Goal: Task Accomplishment & Management: Manage account settings

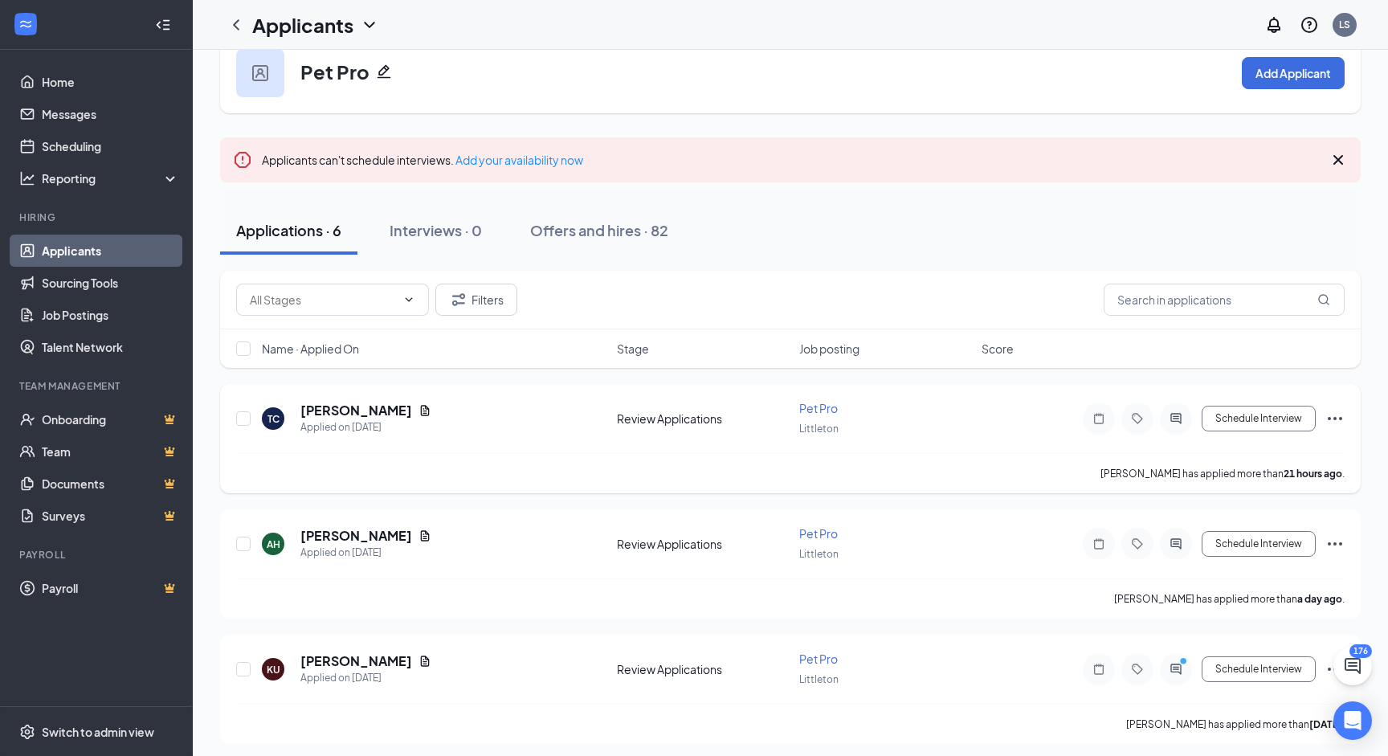
scroll to position [47, 0]
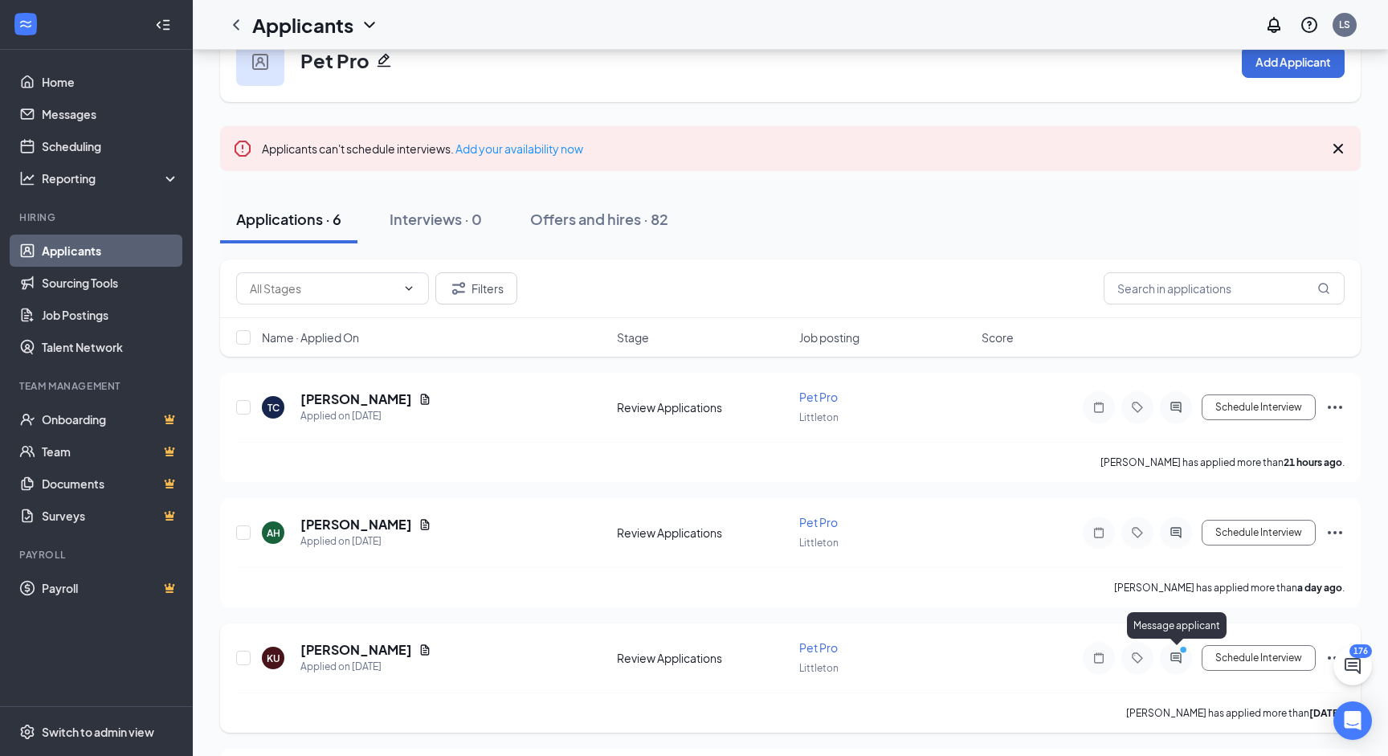
click at [1174, 659] on icon "ActiveChat" at bounding box center [1175, 657] width 19 height 13
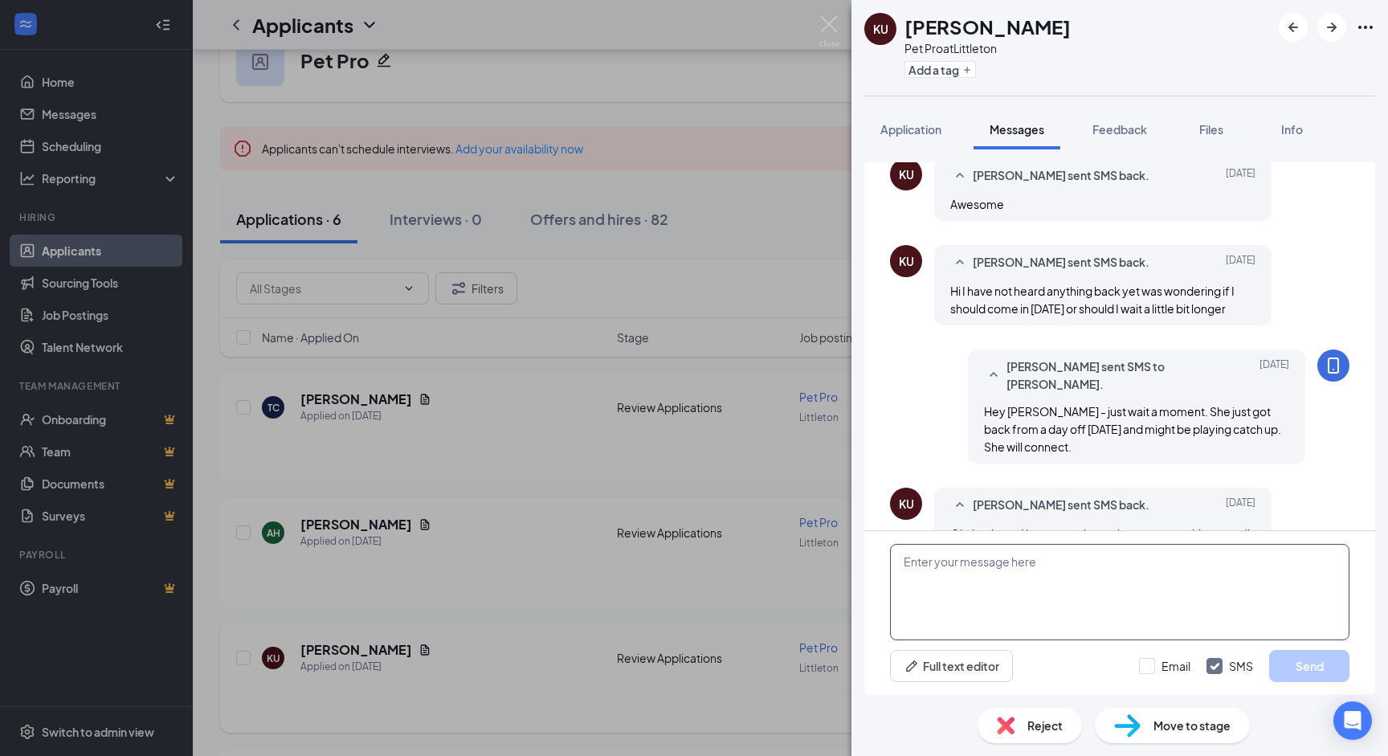
scroll to position [865, 0]
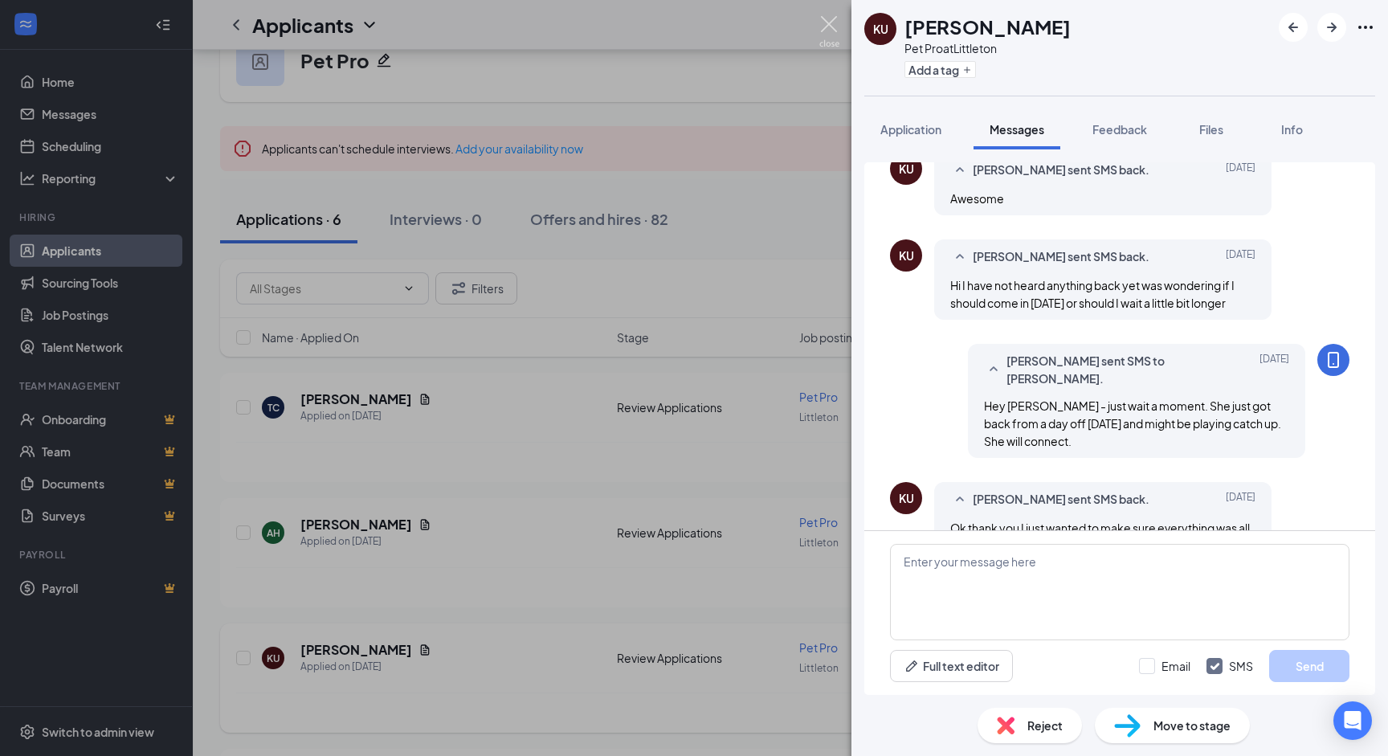
click at [829, 22] on img at bounding box center [829, 31] width 20 height 31
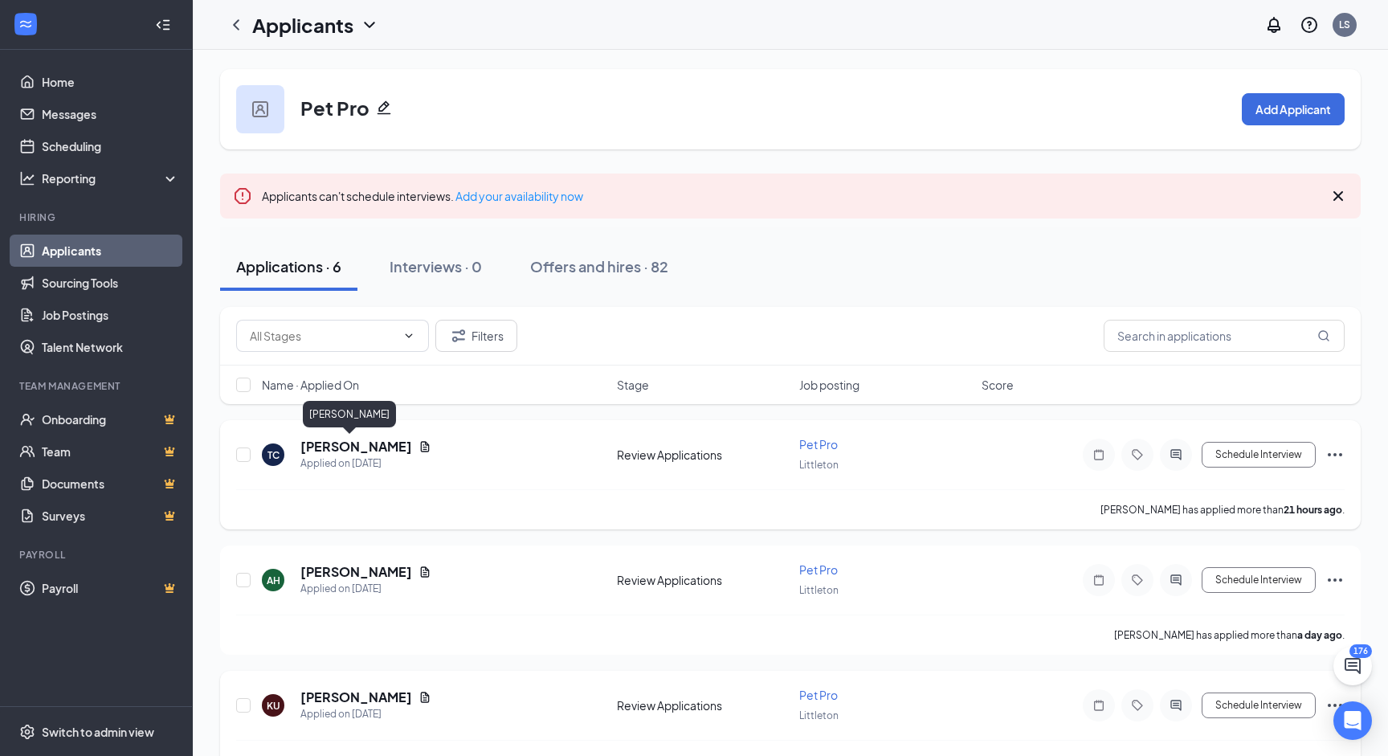
click at [328, 447] on h5 "[PERSON_NAME]" at bounding box center [356, 447] width 112 height 18
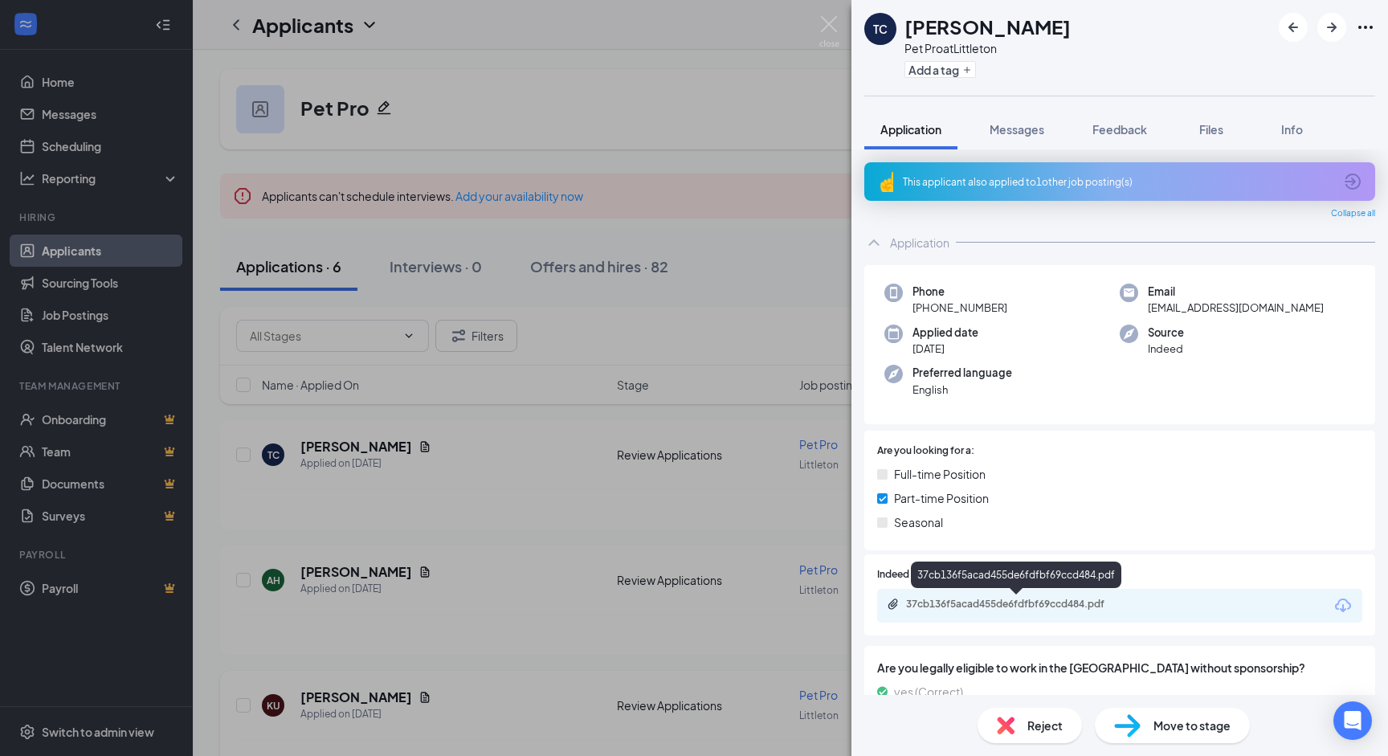
click at [1020, 606] on div "37cb136f5acad455de6fdfbf69ccd484.pdf" at bounding box center [1018, 604] width 225 height 13
click at [823, 23] on img at bounding box center [829, 31] width 20 height 31
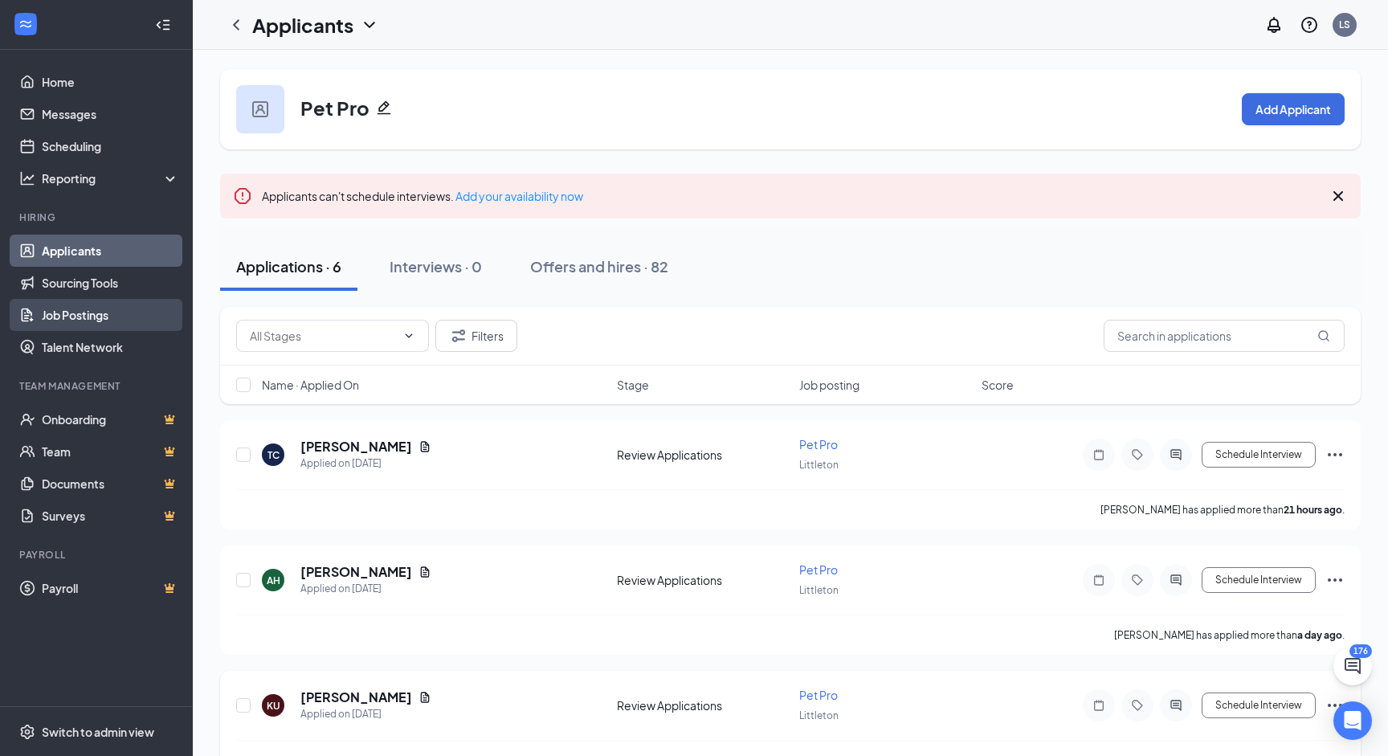
click at [54, 317] on link "Job Postings" at bounding box center [110, 315] width 137 height 32
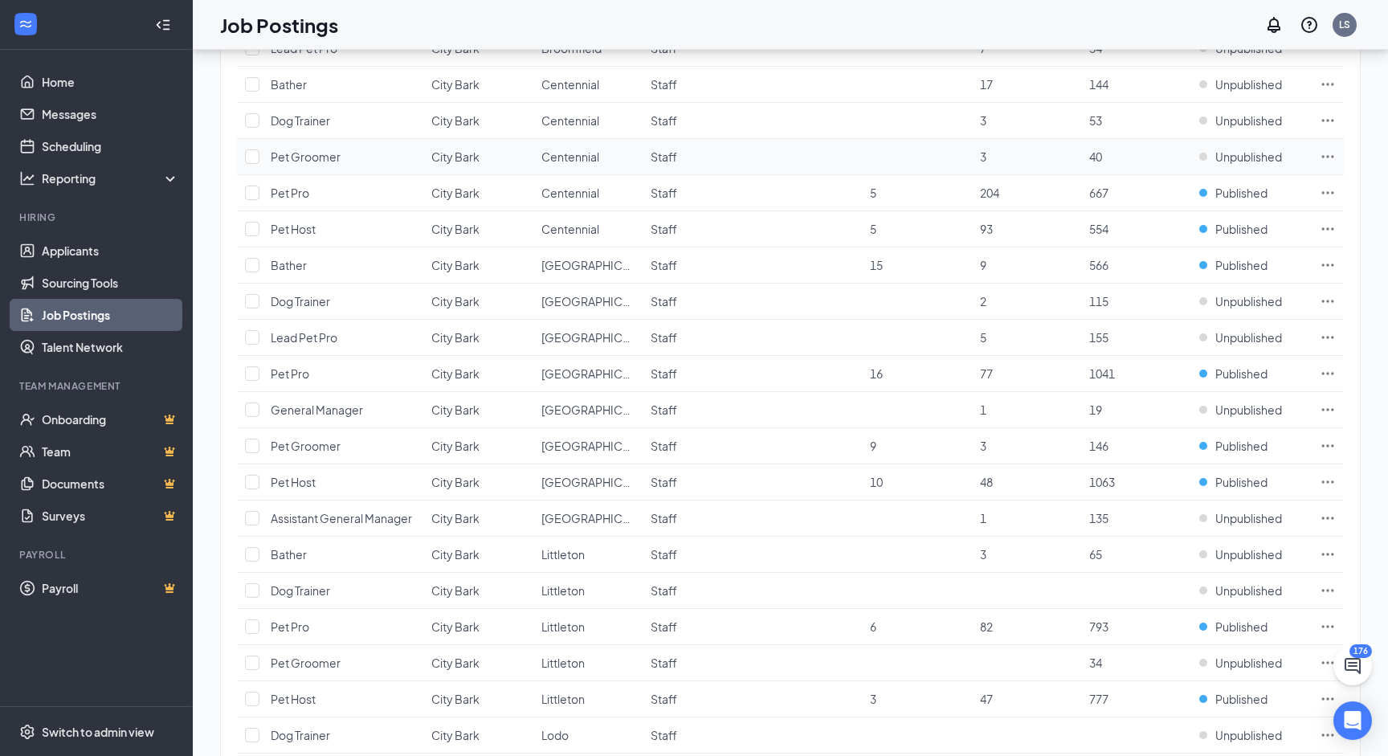
scroll to position [520, 0]
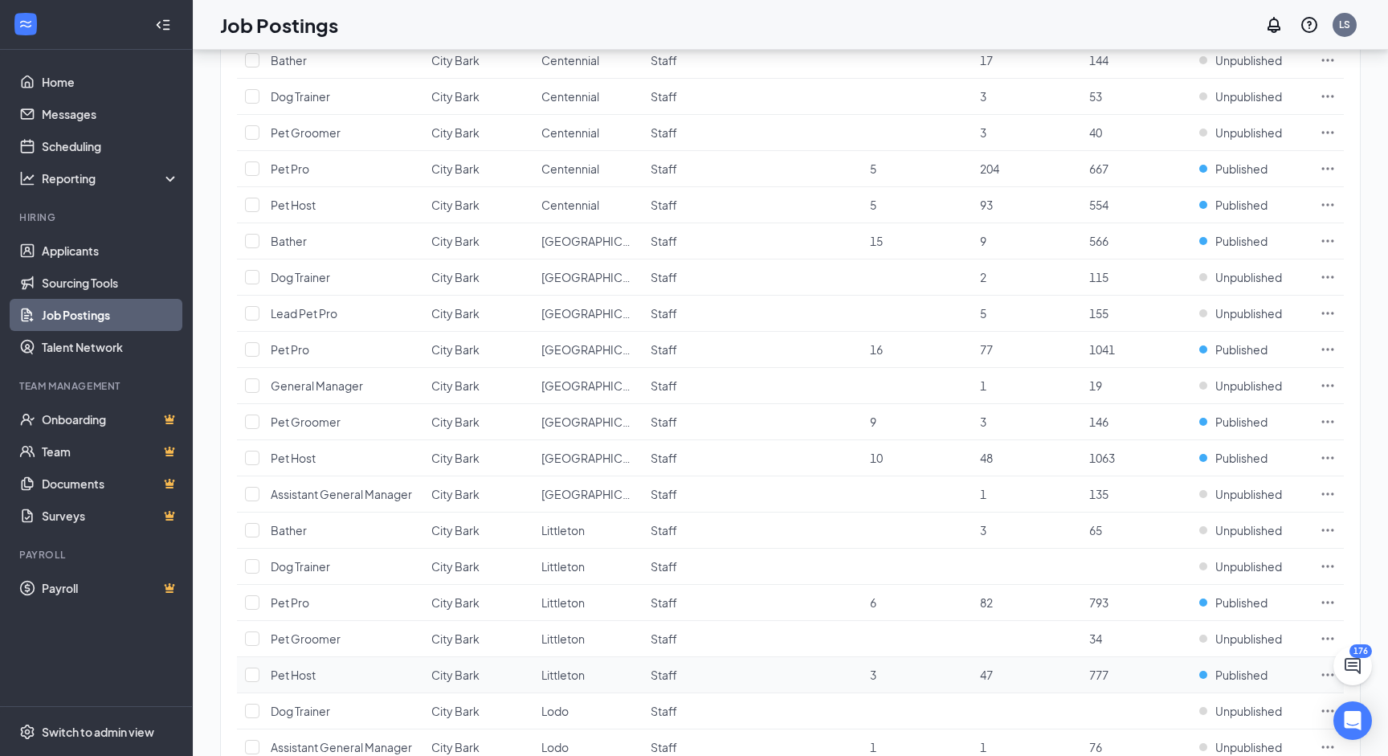
click at [1327, 671] on icon "Ellipses" at bounding box center [1328, 675] width 16 height 16
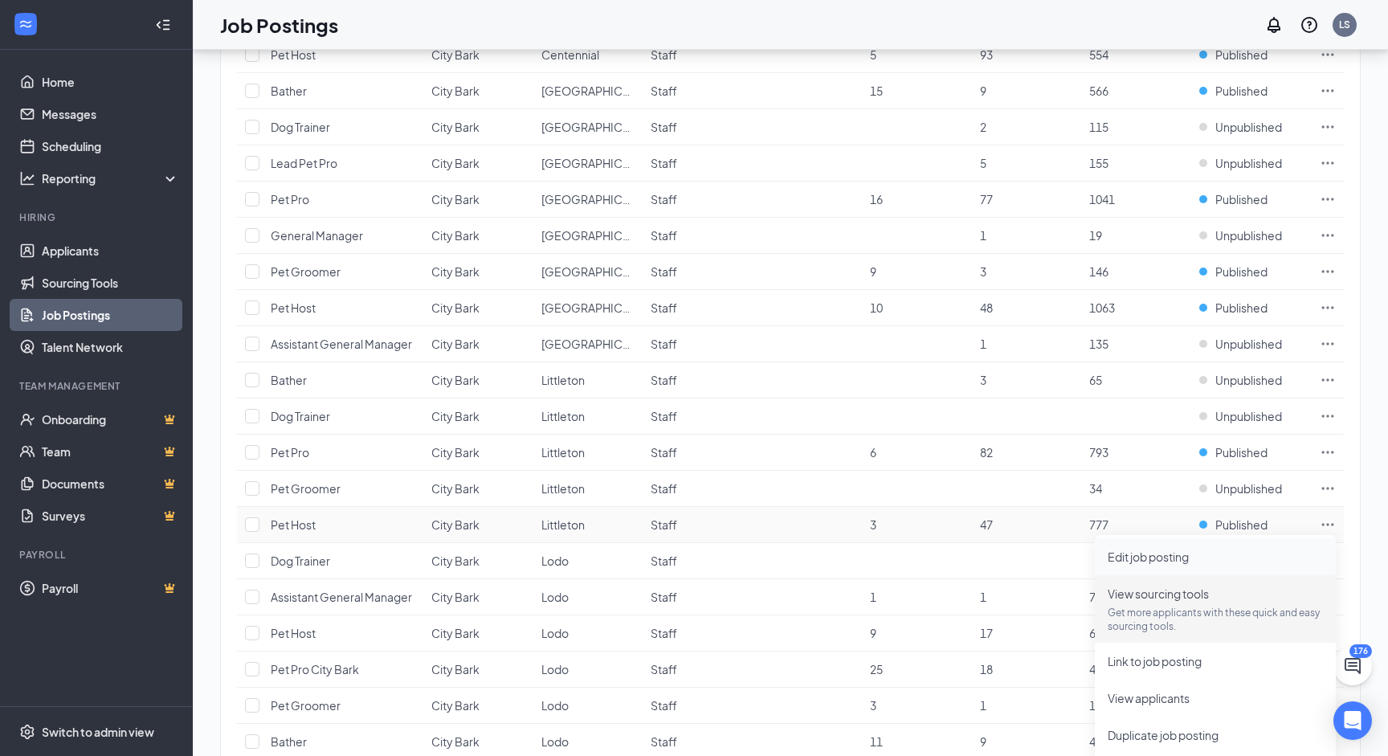
scroll to position [691, 0]
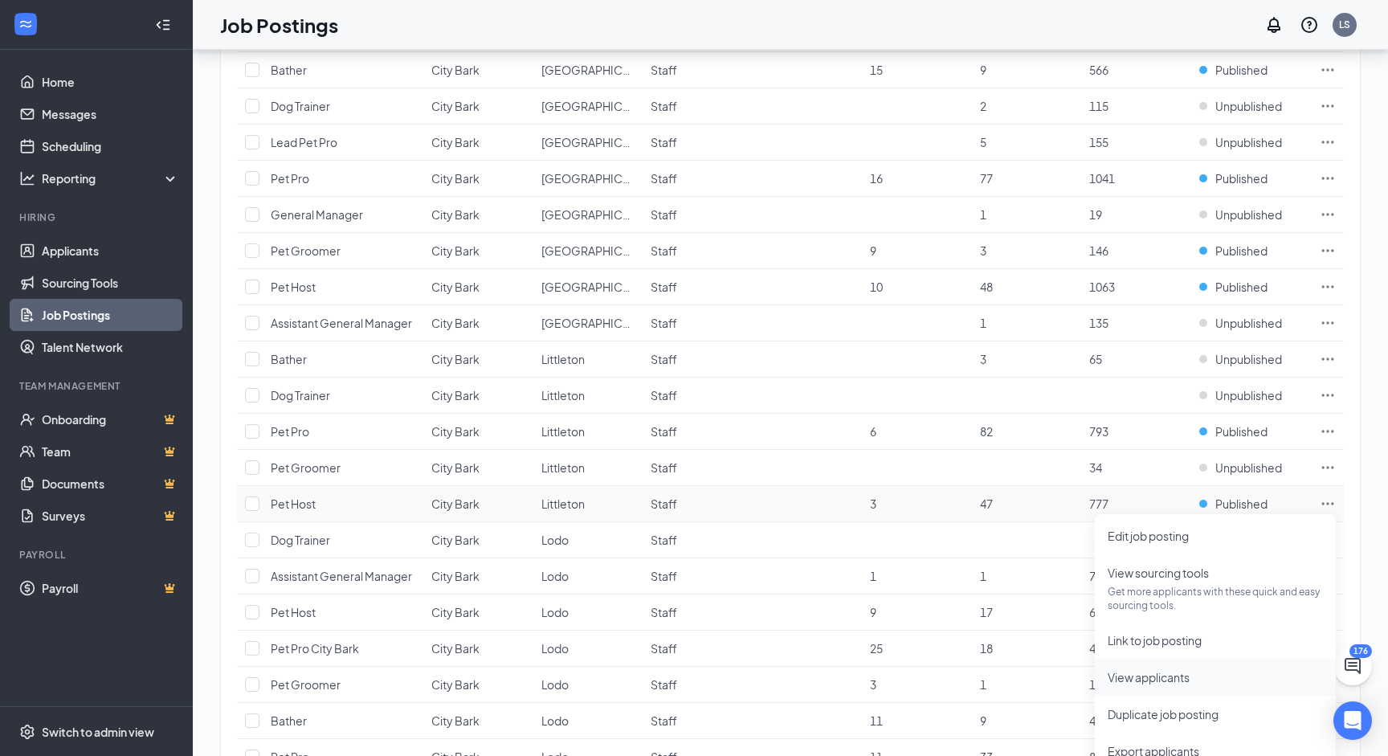
click at [1185, 674] on span "View applicants" at bounding box center [1149, 677] width 82 height 14
